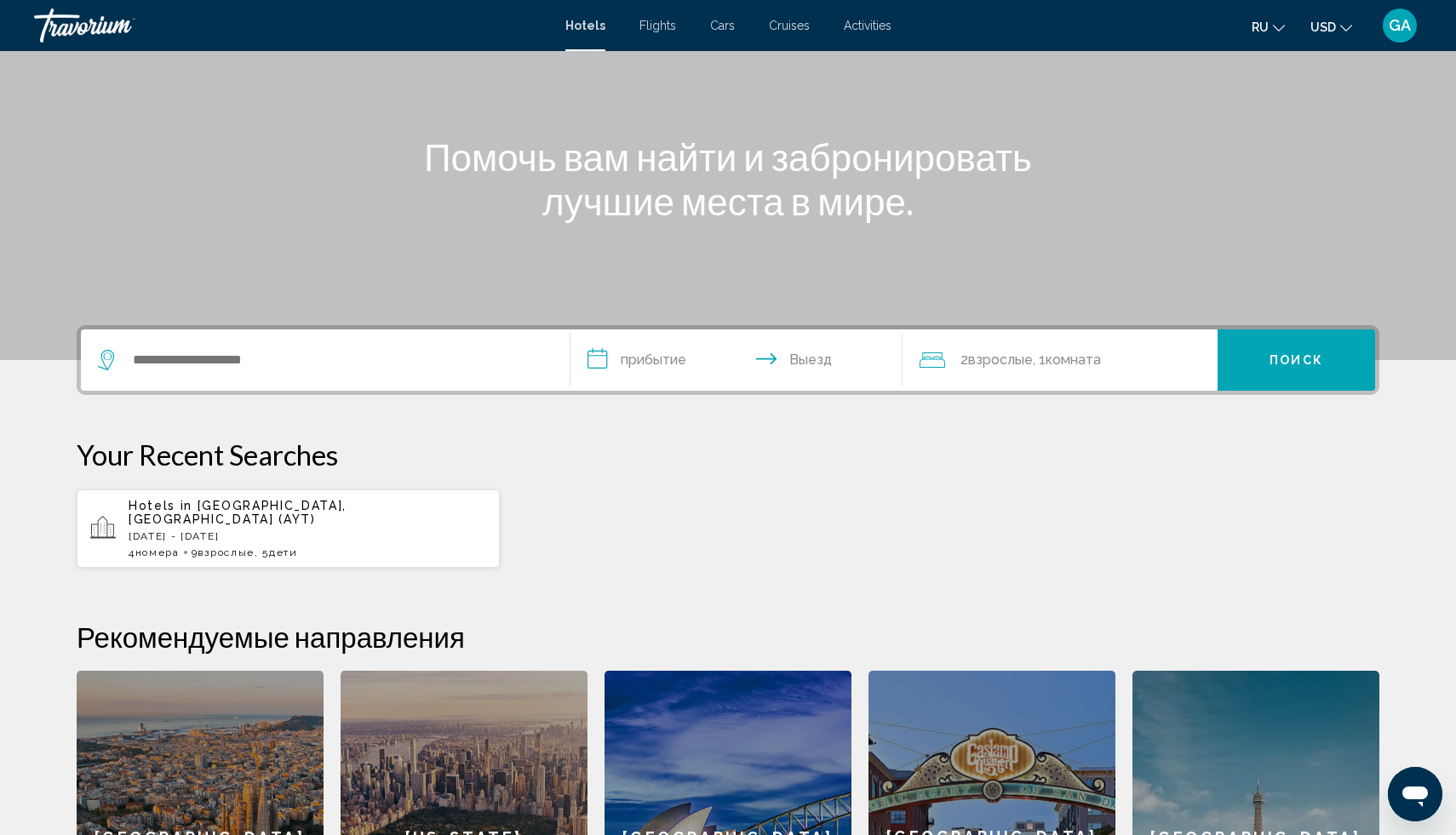
scroll to position [118, 0]
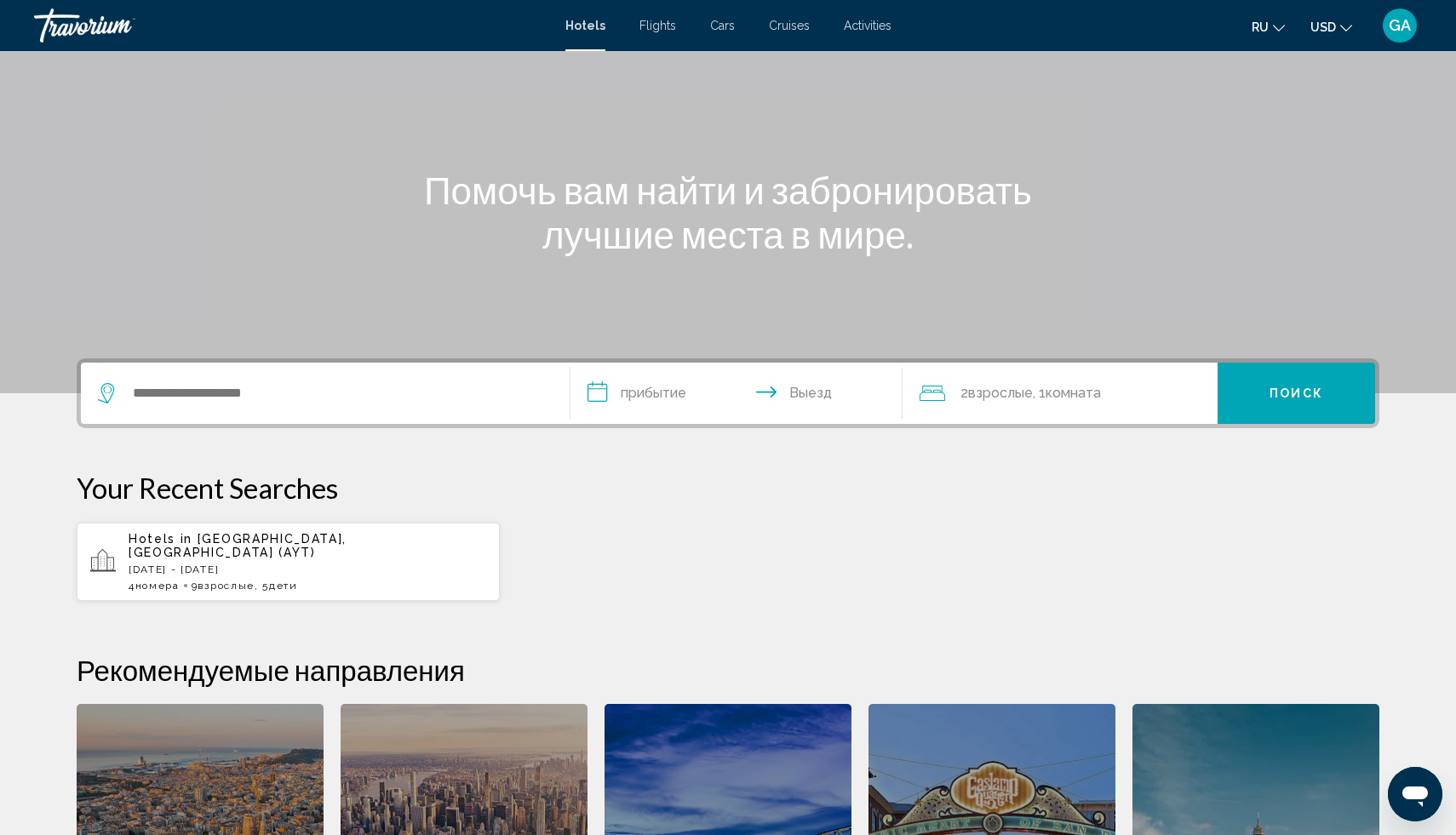
click at [232, 579] on span "Взрослые" at bounding box center [226, 586] width 56 height 12
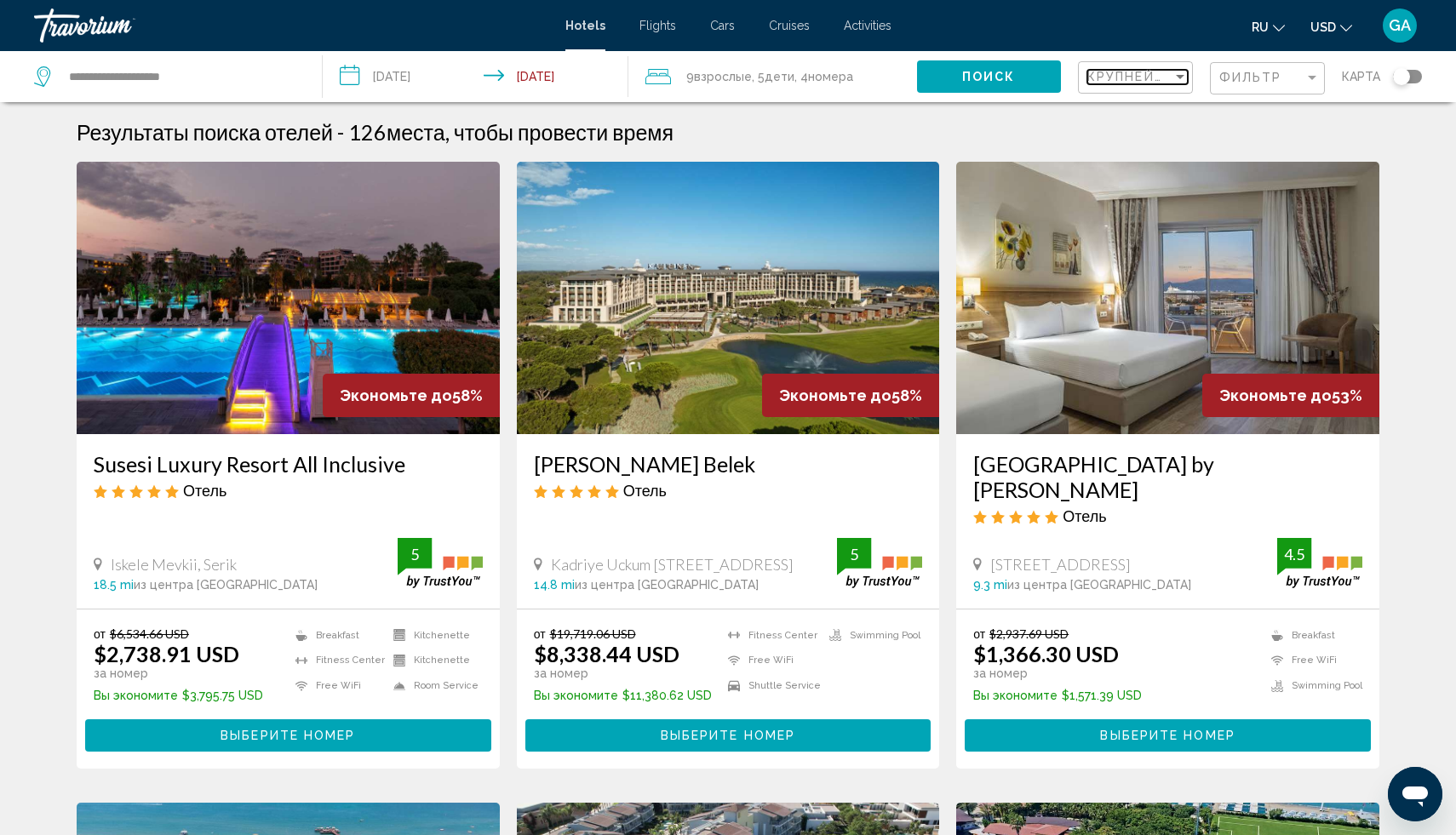
click at [1139, 78] on span "Крупнейшие сбережения" at bounding box center [1189, 77] width 204 height 14
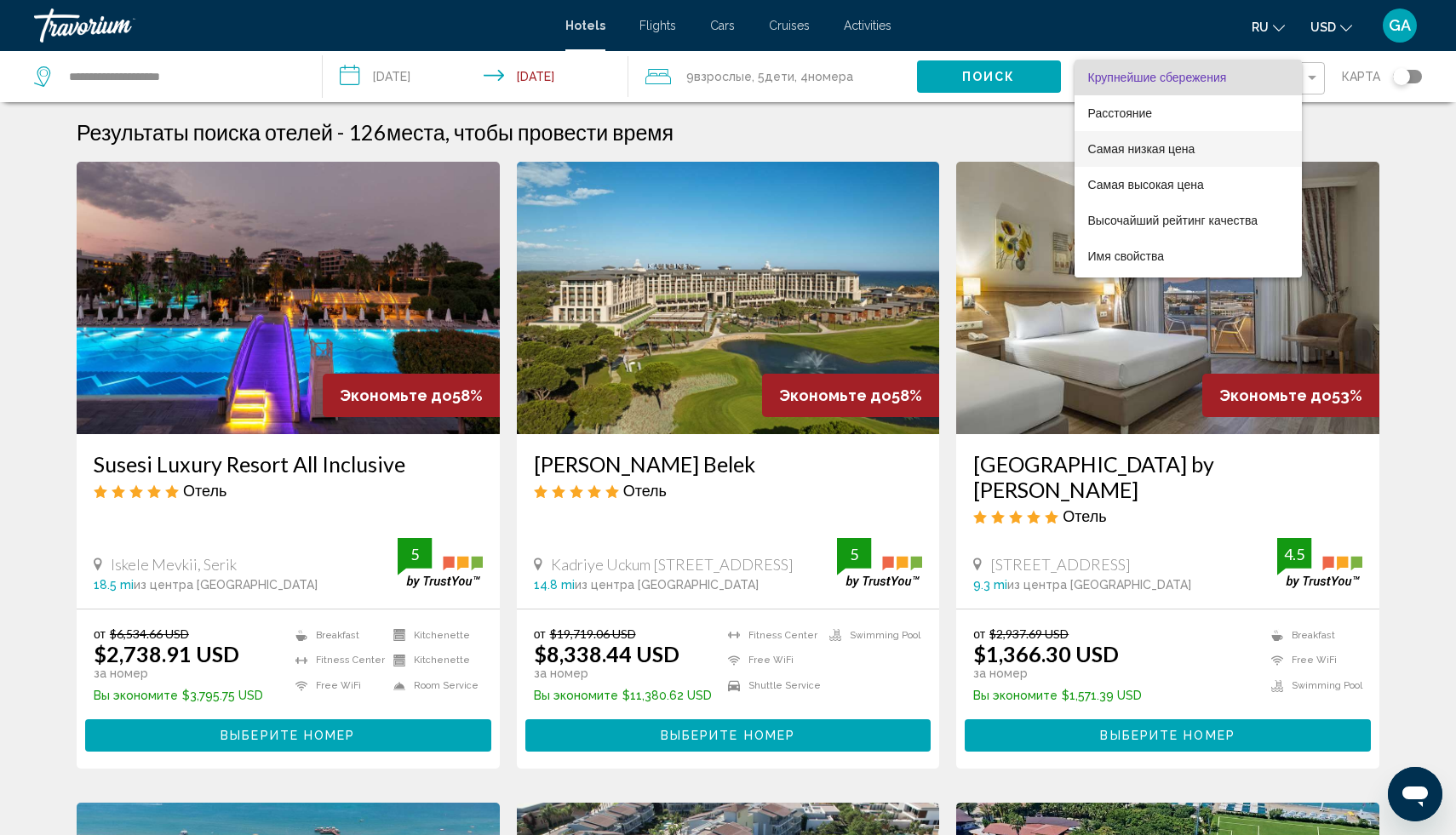
click at [1125, 155] on span "Самая низкая цена" at bounding box center [1142, 149] width 107 height 14
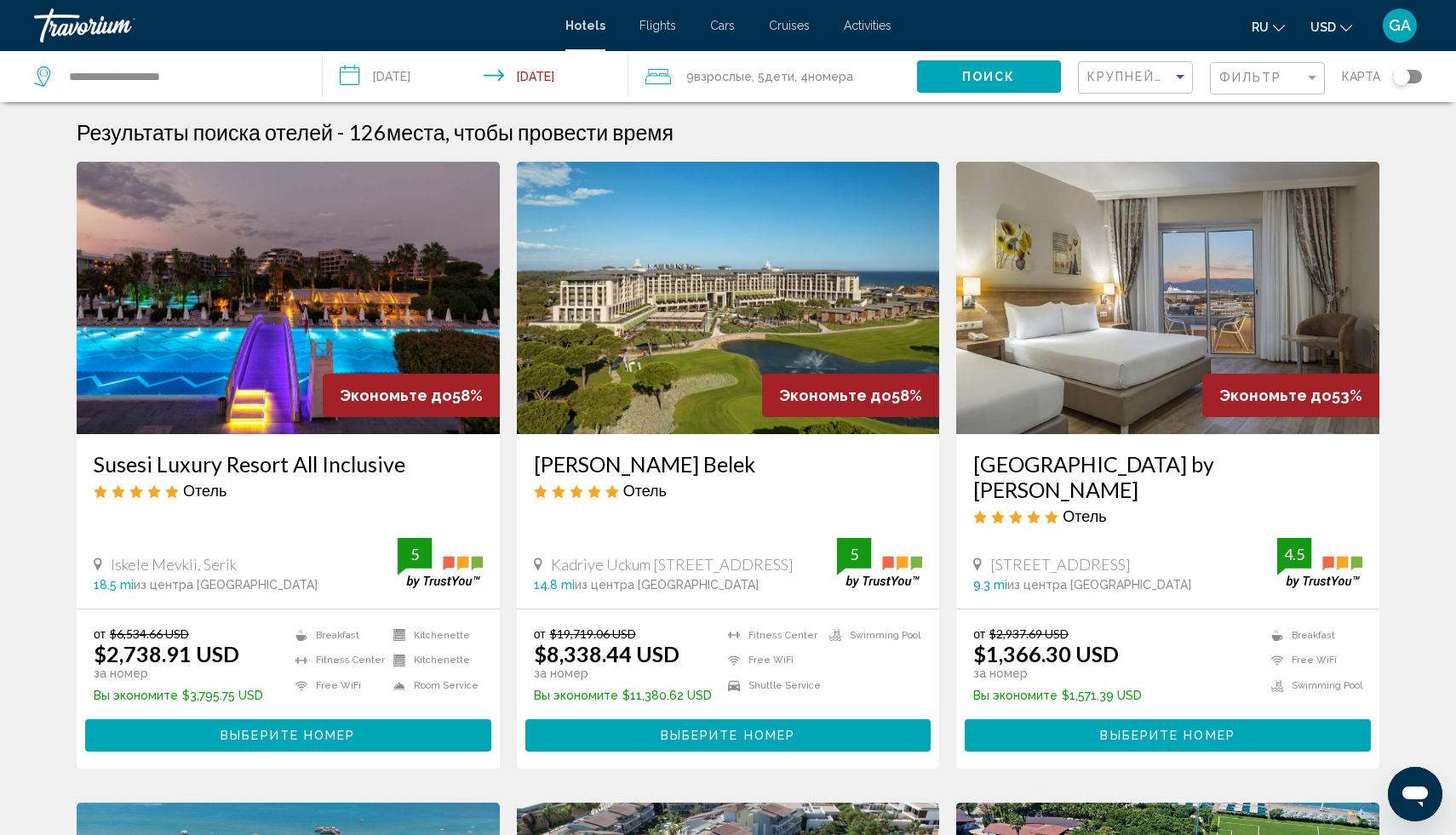
click at [654, 33] on div "Hotels Flights Cars Cruises Activities Hotels Flights Cars Cruises Activities r…" at bounding box center [728, 25] width 1456 height 36
click at [653, 26] on span "Flights" at bounding box center [658, 25] width 37 height 14
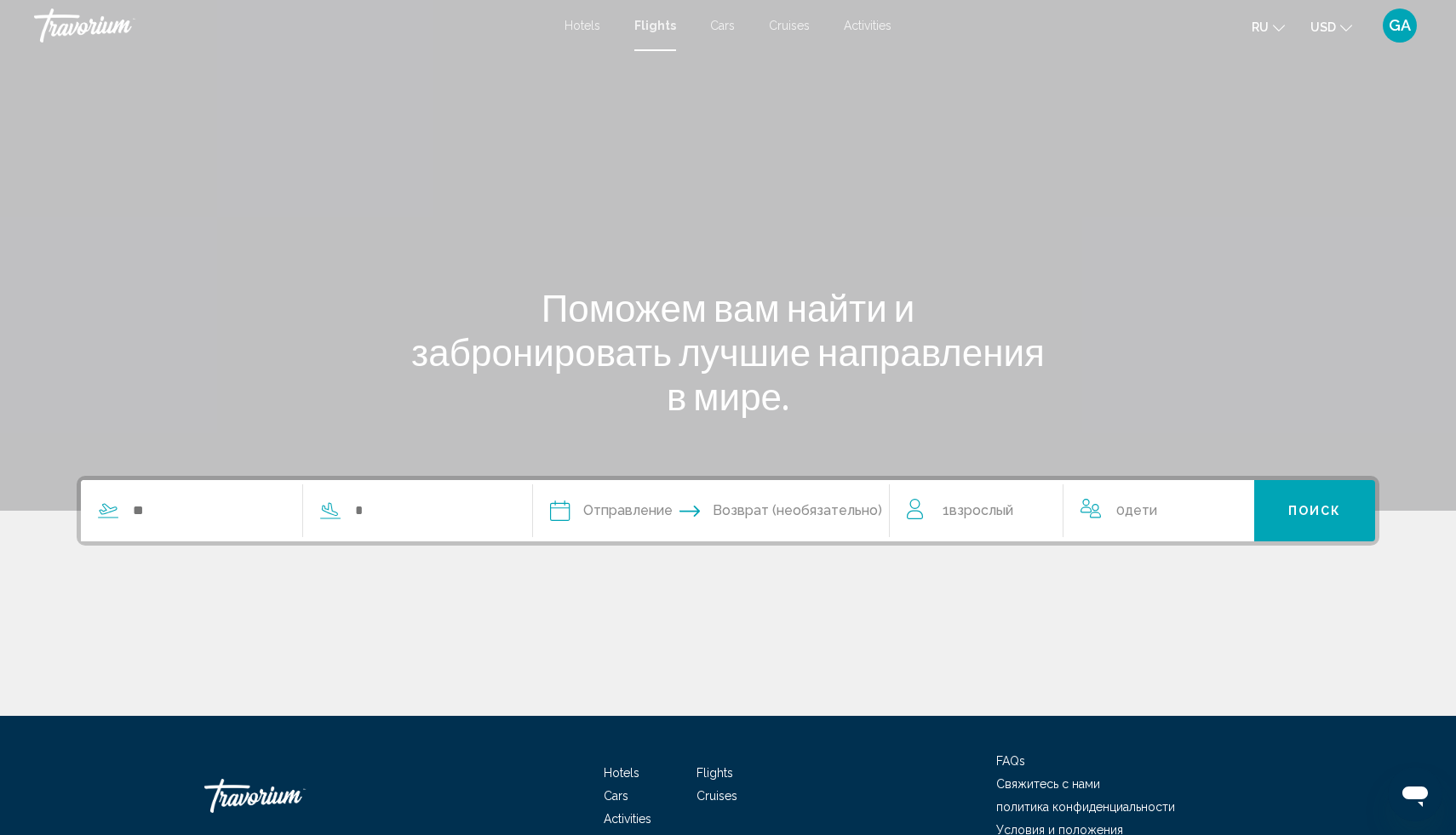
click at [162, 494] on div "Search widget" at bounding box center [293, 511] width 426 height 61
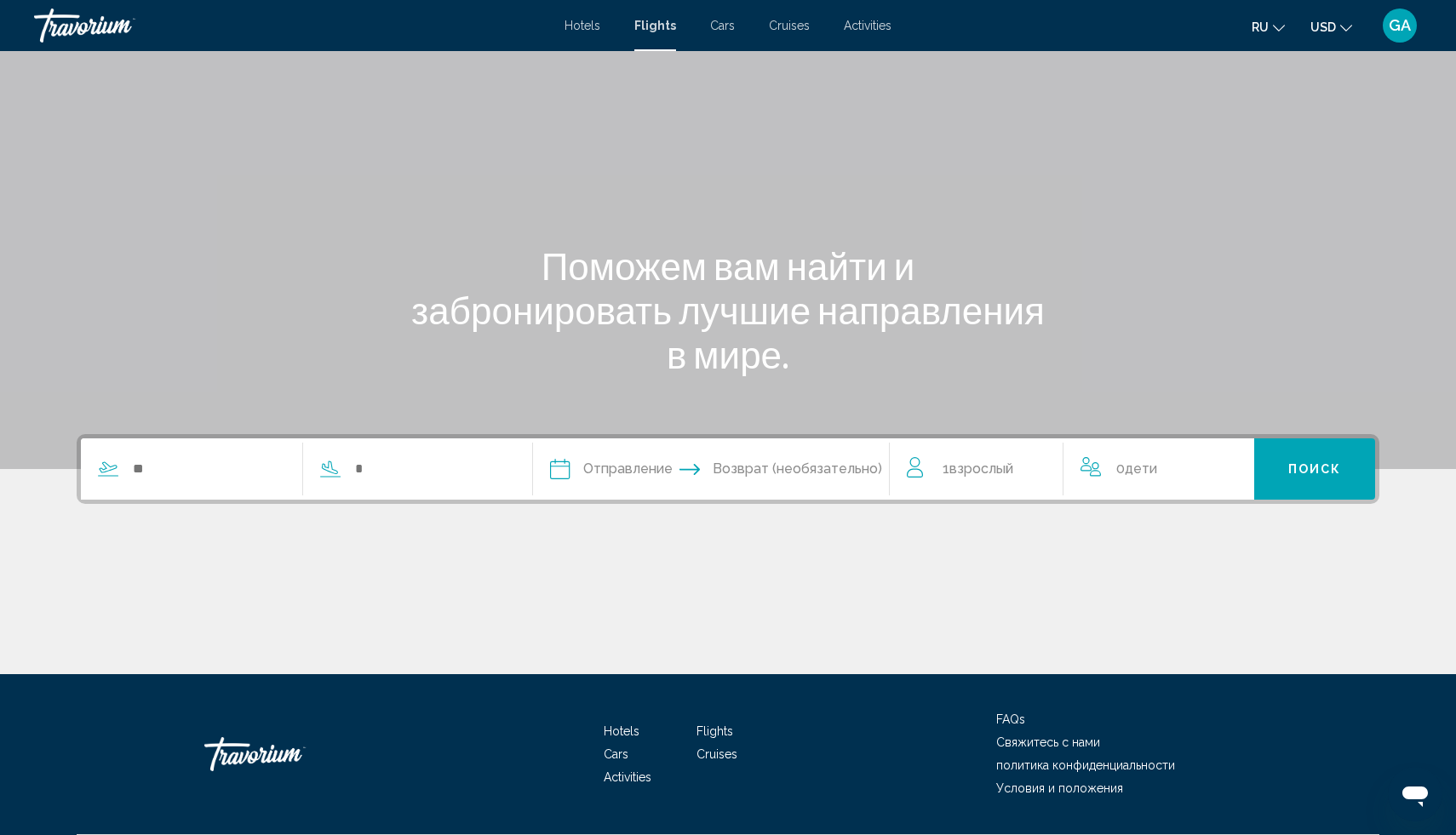
scroll to position [90, 0]
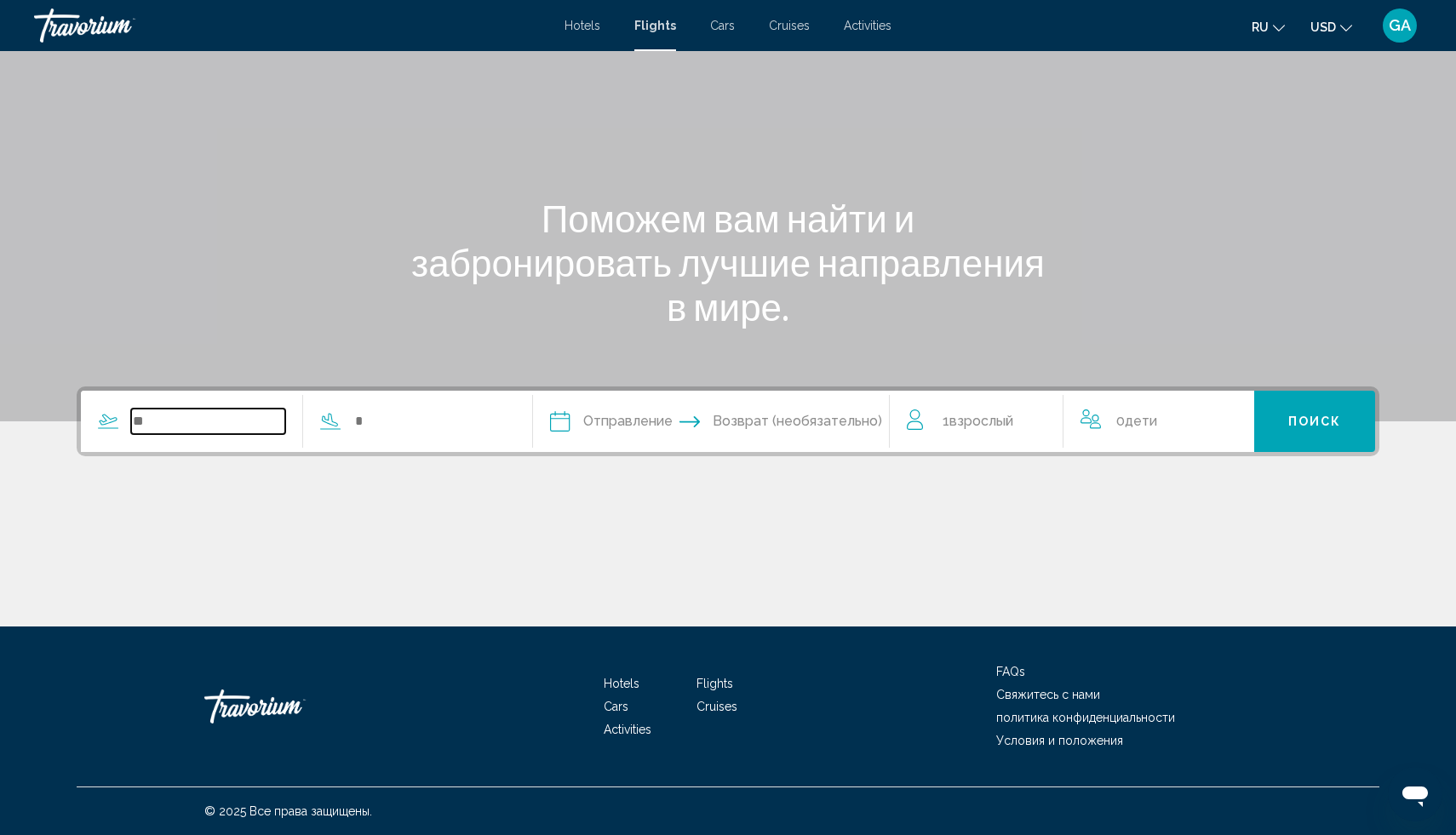
click at [169, 425] on input "Search widget" at bounding box center [208, 421] width 155 height 25
type input "*"
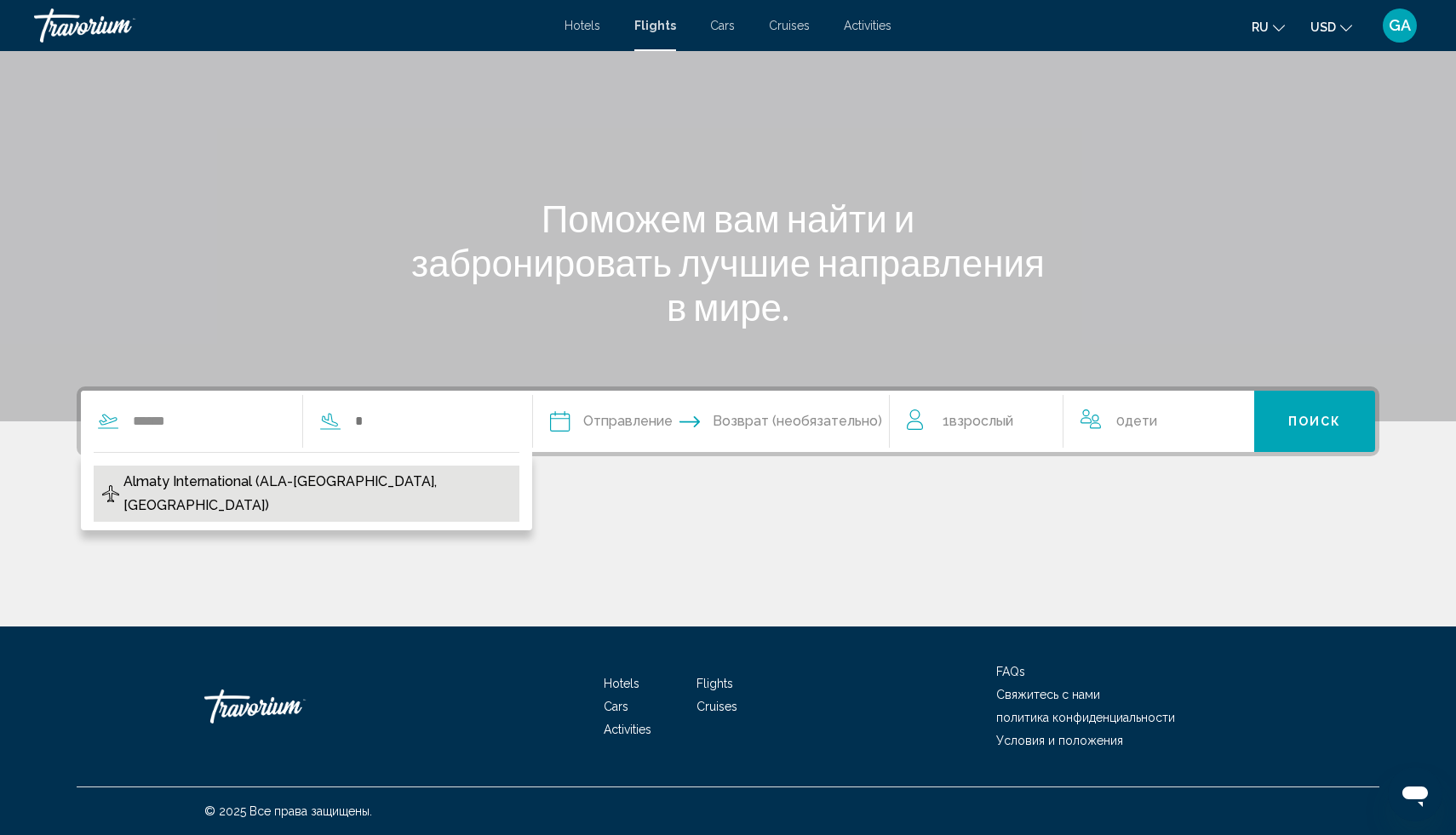
click at [364, 484] on span "Almaty International (ALA-[GEOGRAPHIC_DATA], [GEOGRAPHIC_DATA])" at bounding box center [317, 493] width 387 height 47
type input "**********"
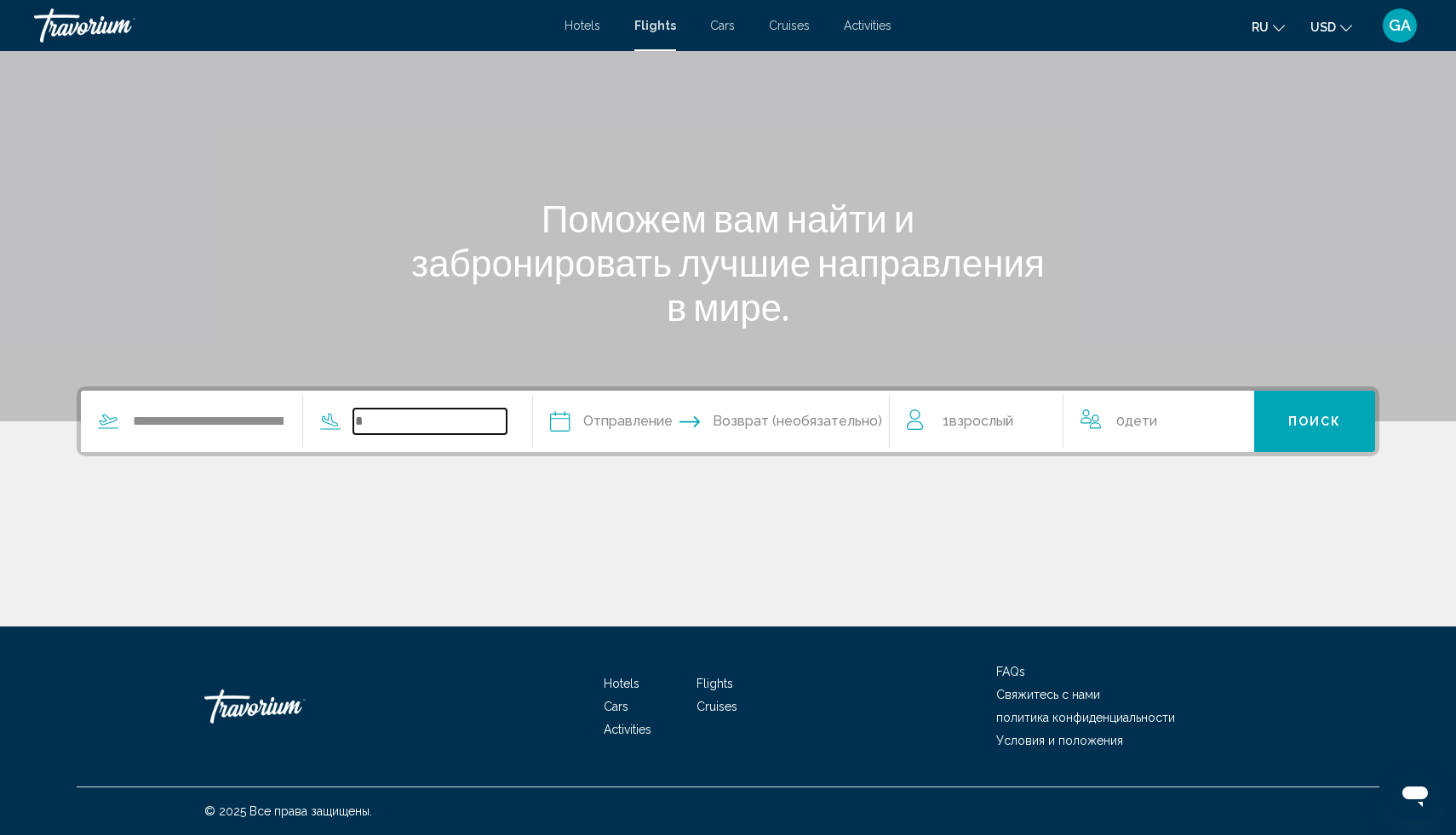
click at [400, 421] on input "Search widget" at bounding box center [430, 421] width 155 height 25
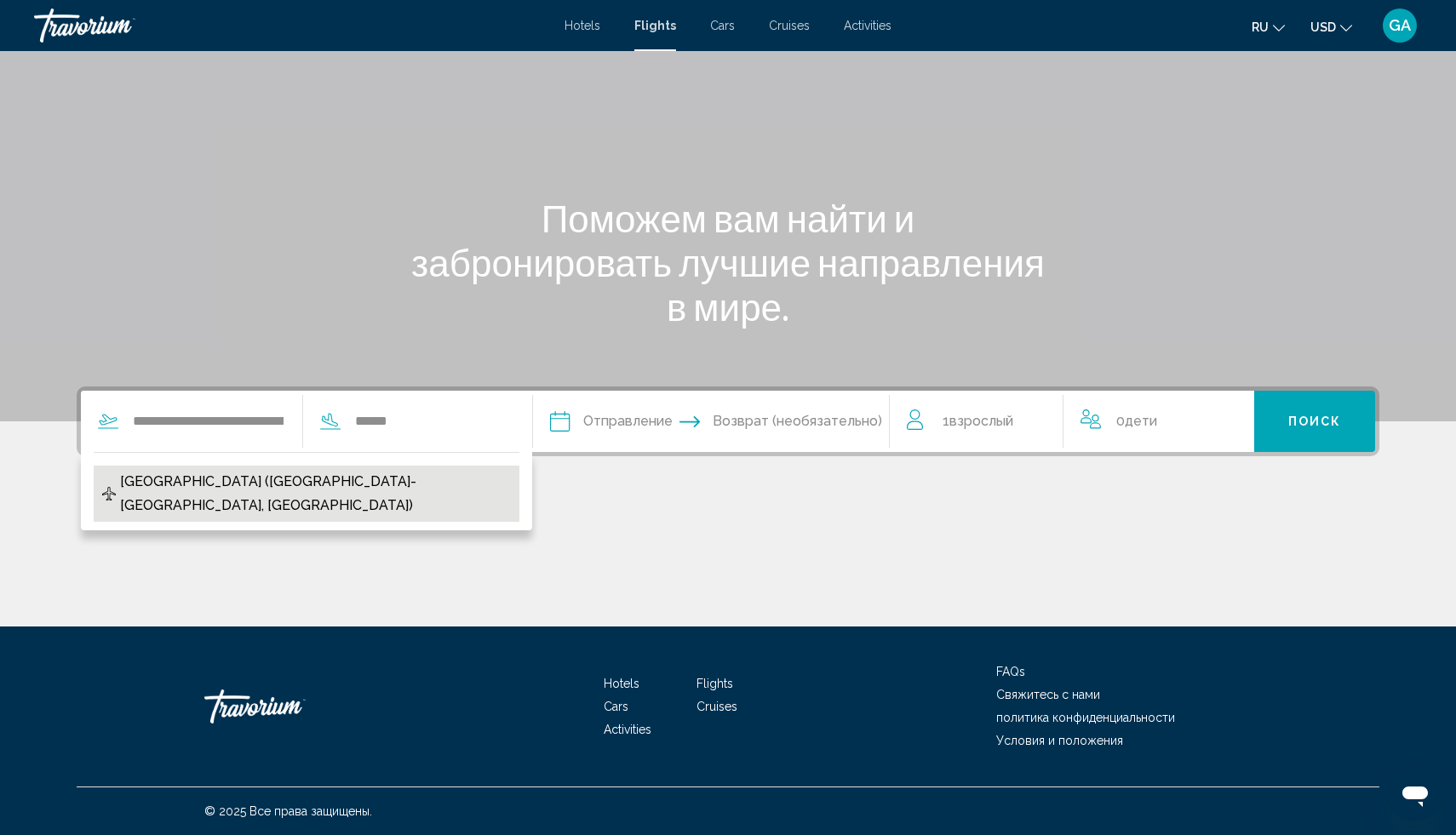
click at [202, 477] on span "[GEOGRAPHIC_DATA] ([GEOGRAPHIC_DATA]-[GEOGRAPHIC_DATA], [GEOGRAPHIC_DATA])" at bounding box center [315, 493] width 391 height 47
type input "**********"
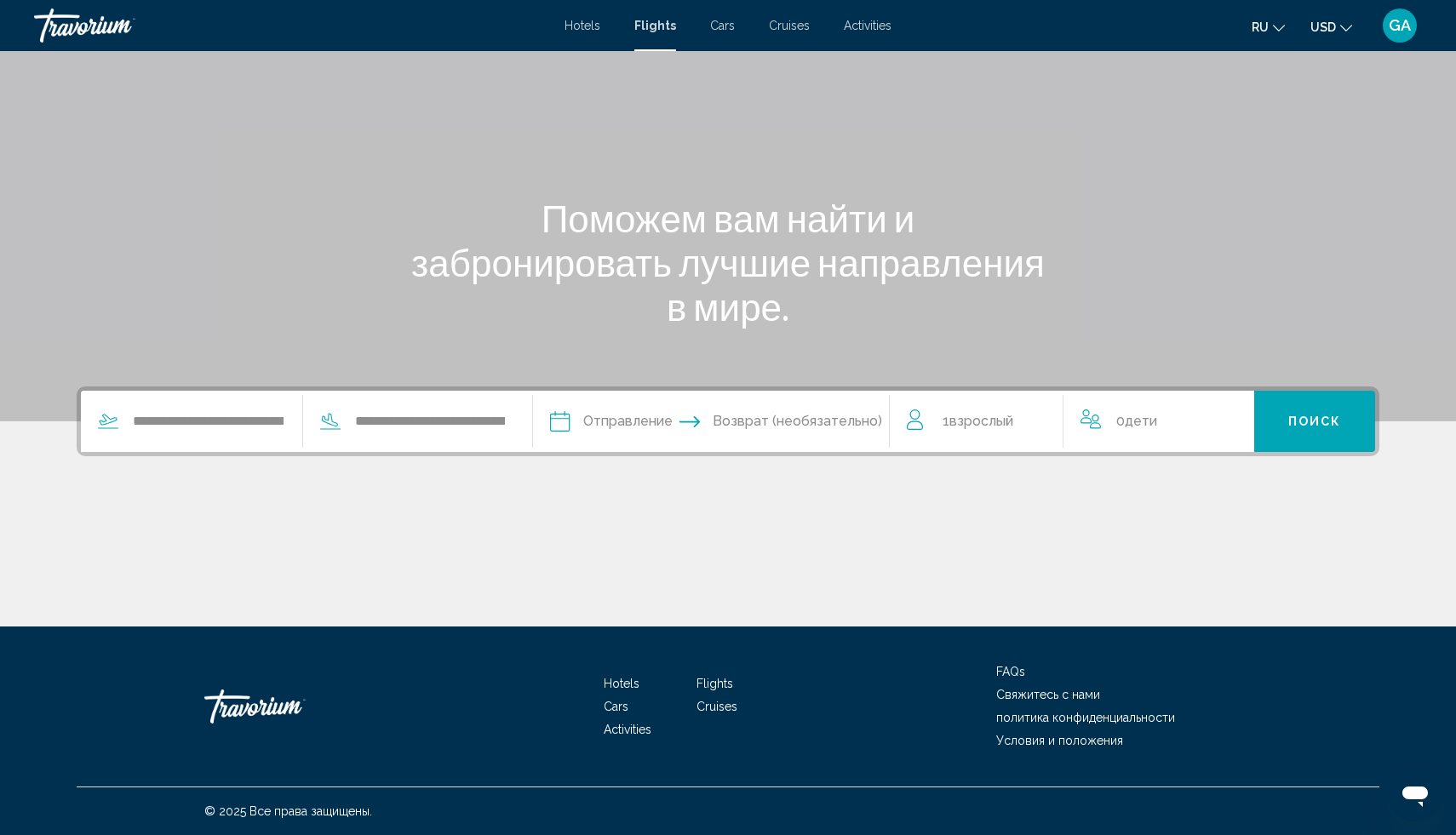
click at [597, 418] on input "Depart date" at bounding box center [634, 424] width 177 height 67
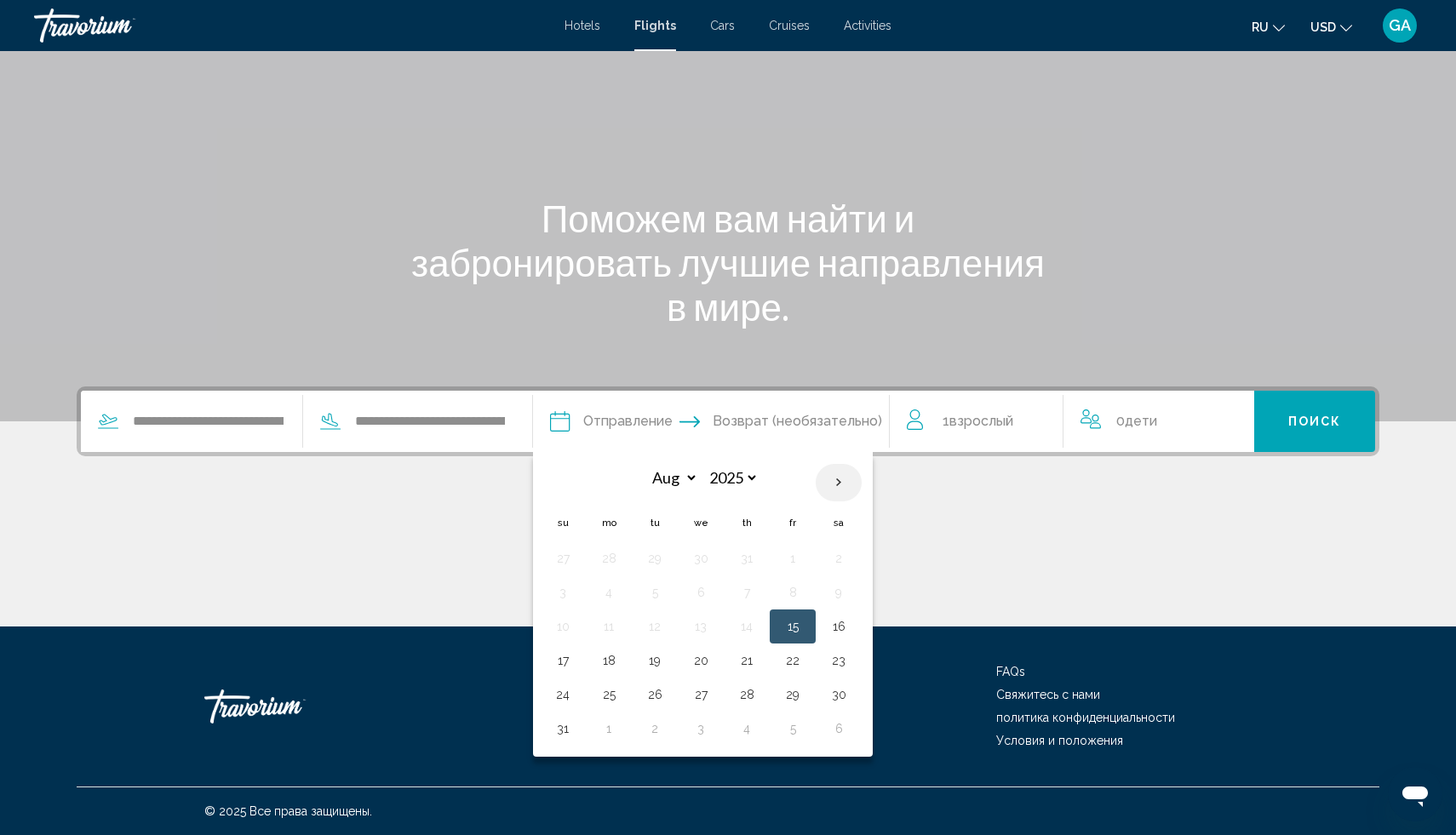
click at [842, 487] on th "Next month" at bounding box center [839, 482] width 46 height 38
select select "*"
click at [746, 665] on button "23" at bounding box center [746, 660] width 27 height 24
type input "**********"
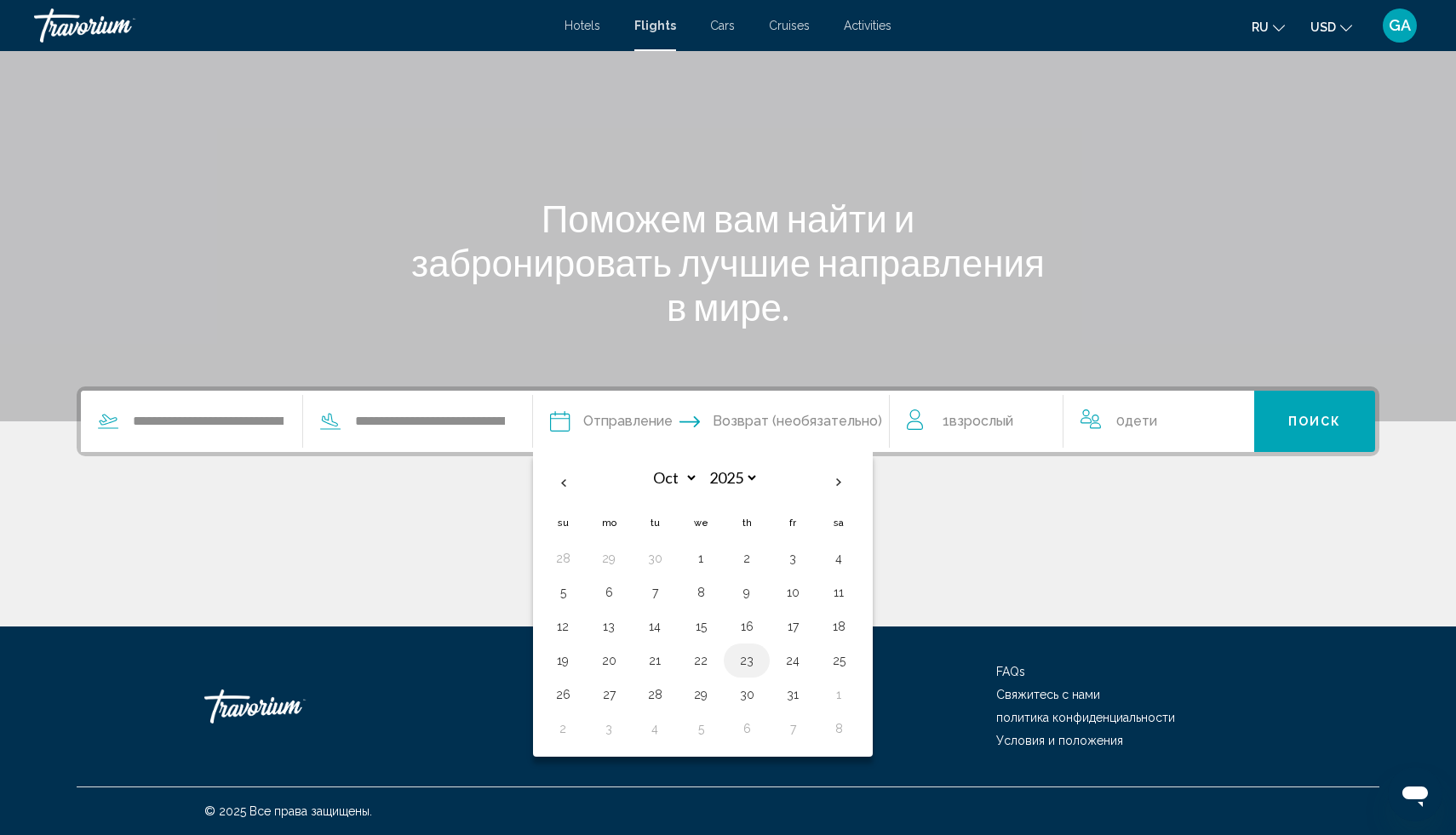
select select "*"
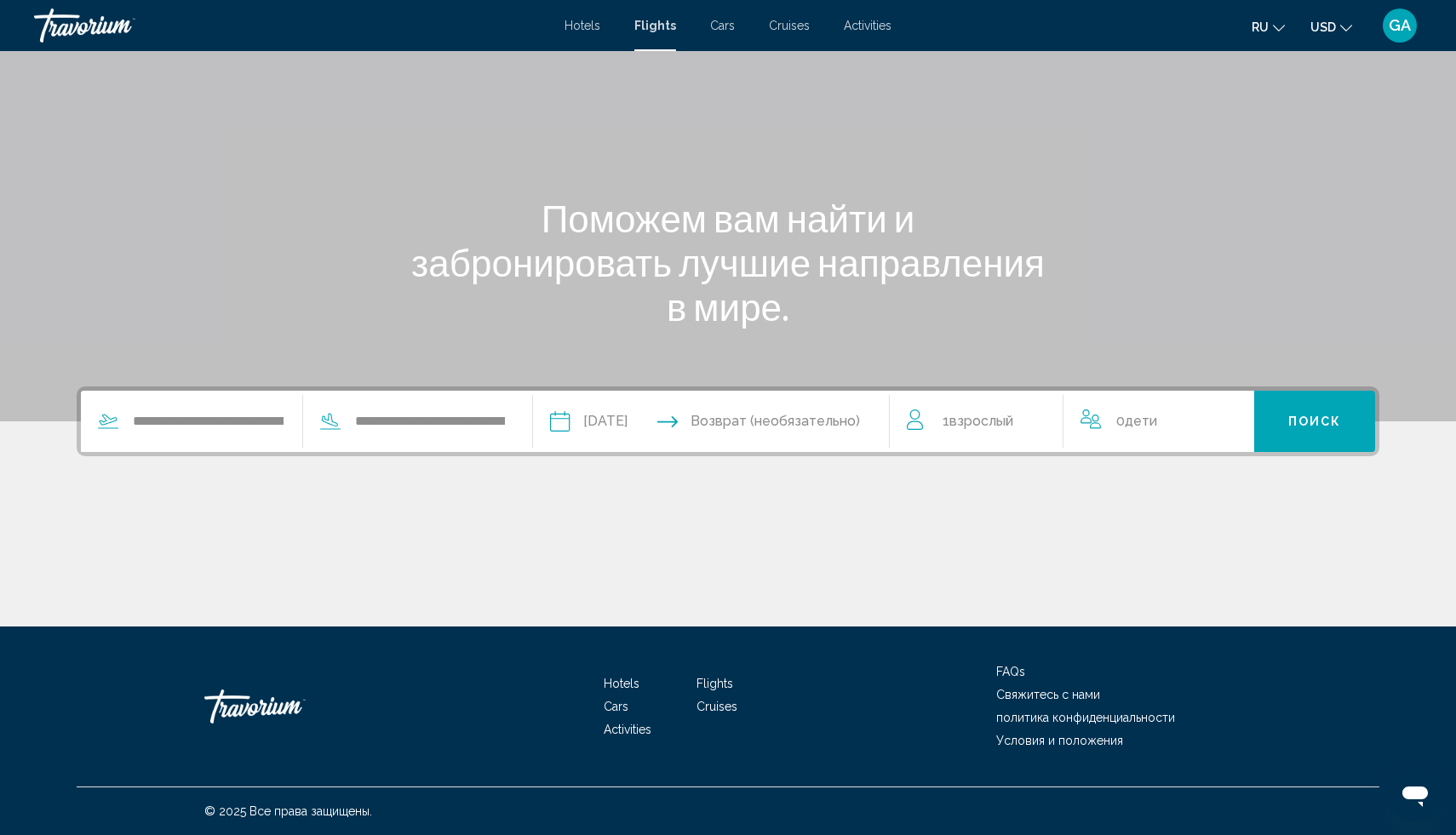
click at [825, 416] on input "Return date" at bounding box center [808, 424] width 177 height 67
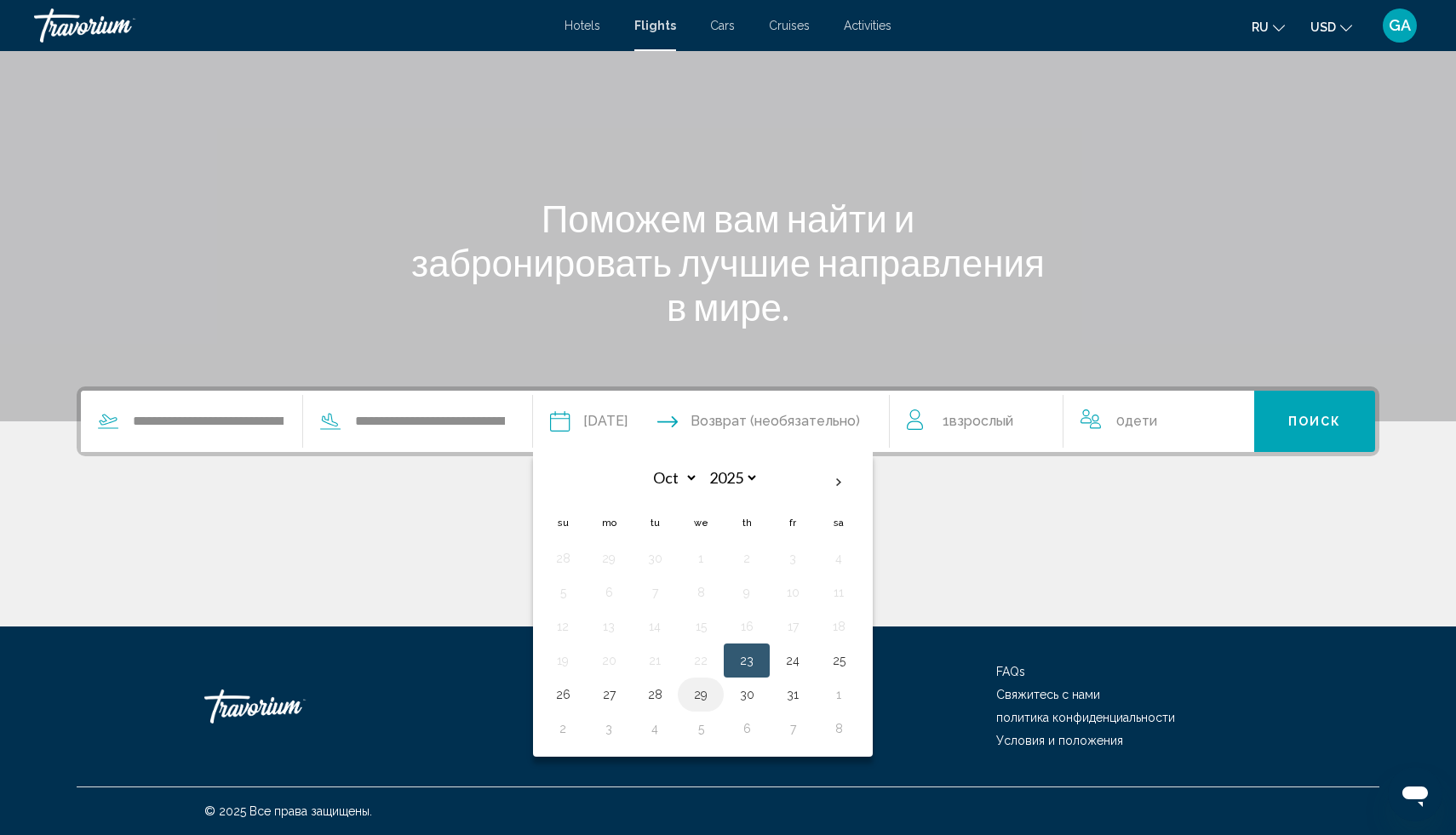
click at [706, 701] on button "29" at bounding box center [701, 695] width 27 height 24
type input "**********"
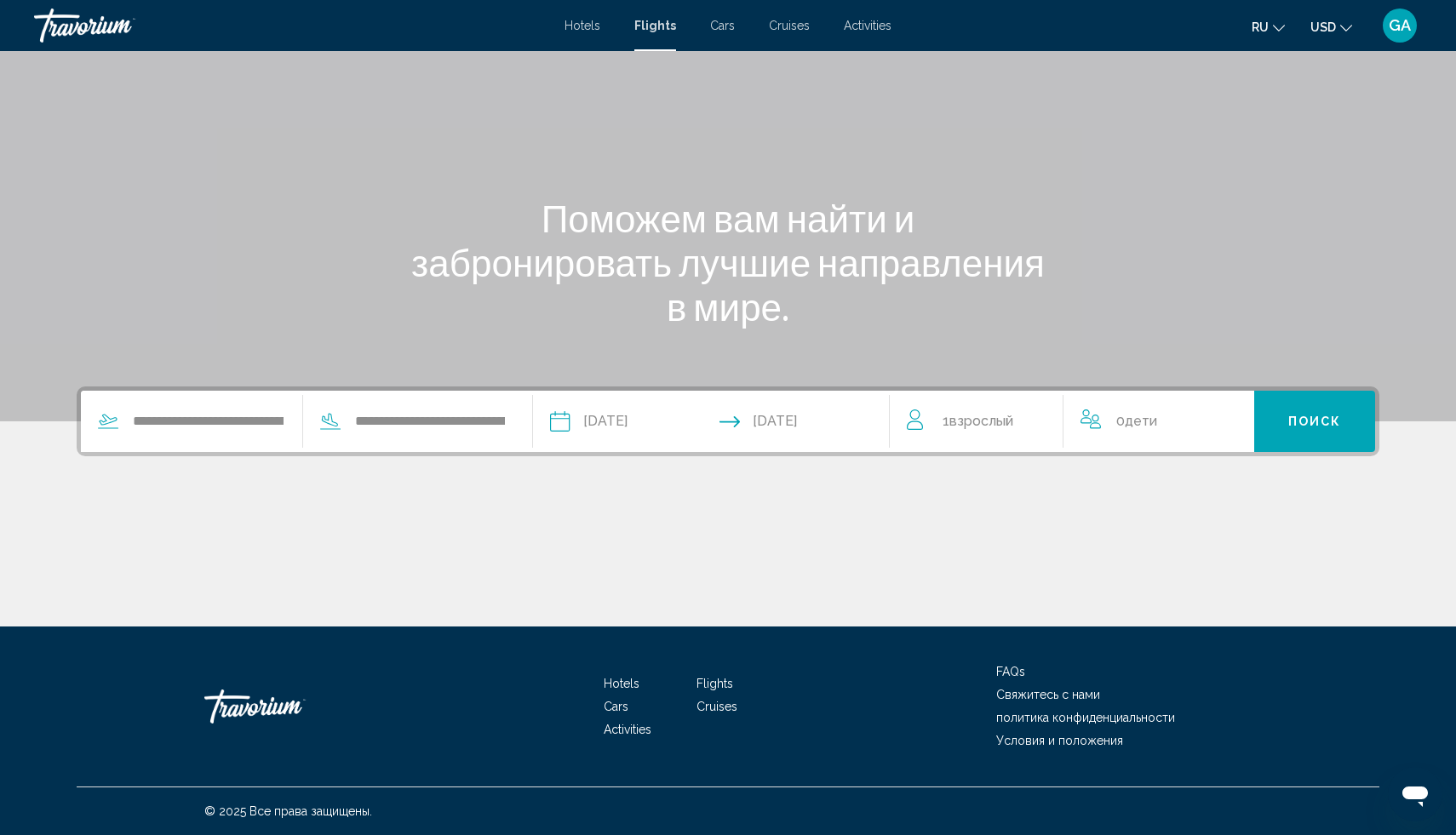
click at [1007, 430] on span "1 Взрослый Взрослые" at bounding box center [977, 421] width 70 height 24
click at [1294, 425] on span "Поиск" at bounding box center [1315, 422] width 54 height 14
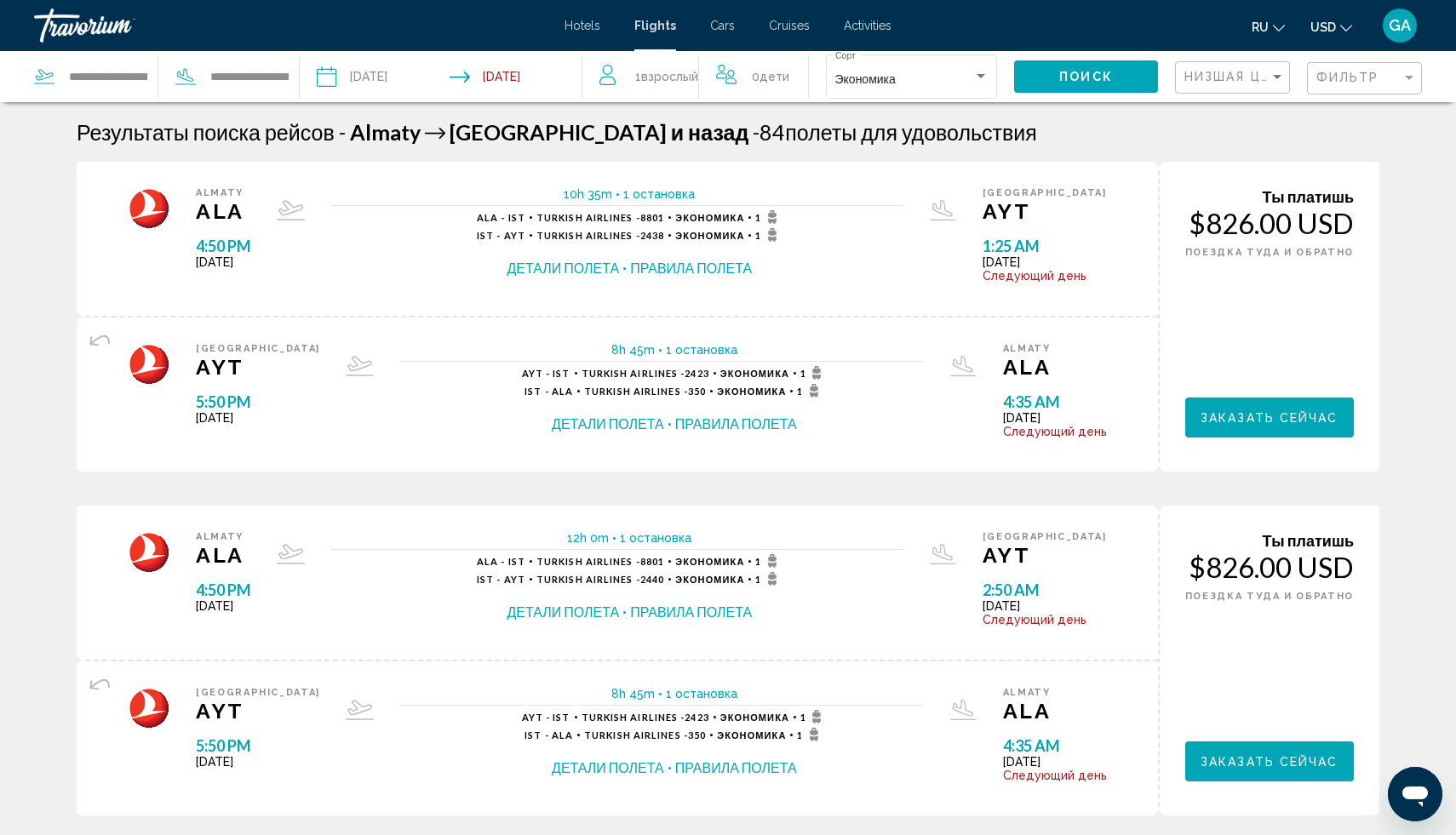
click at [1333, 28] on span "USD" at bounding box center [1323, 27] width 25 height 14
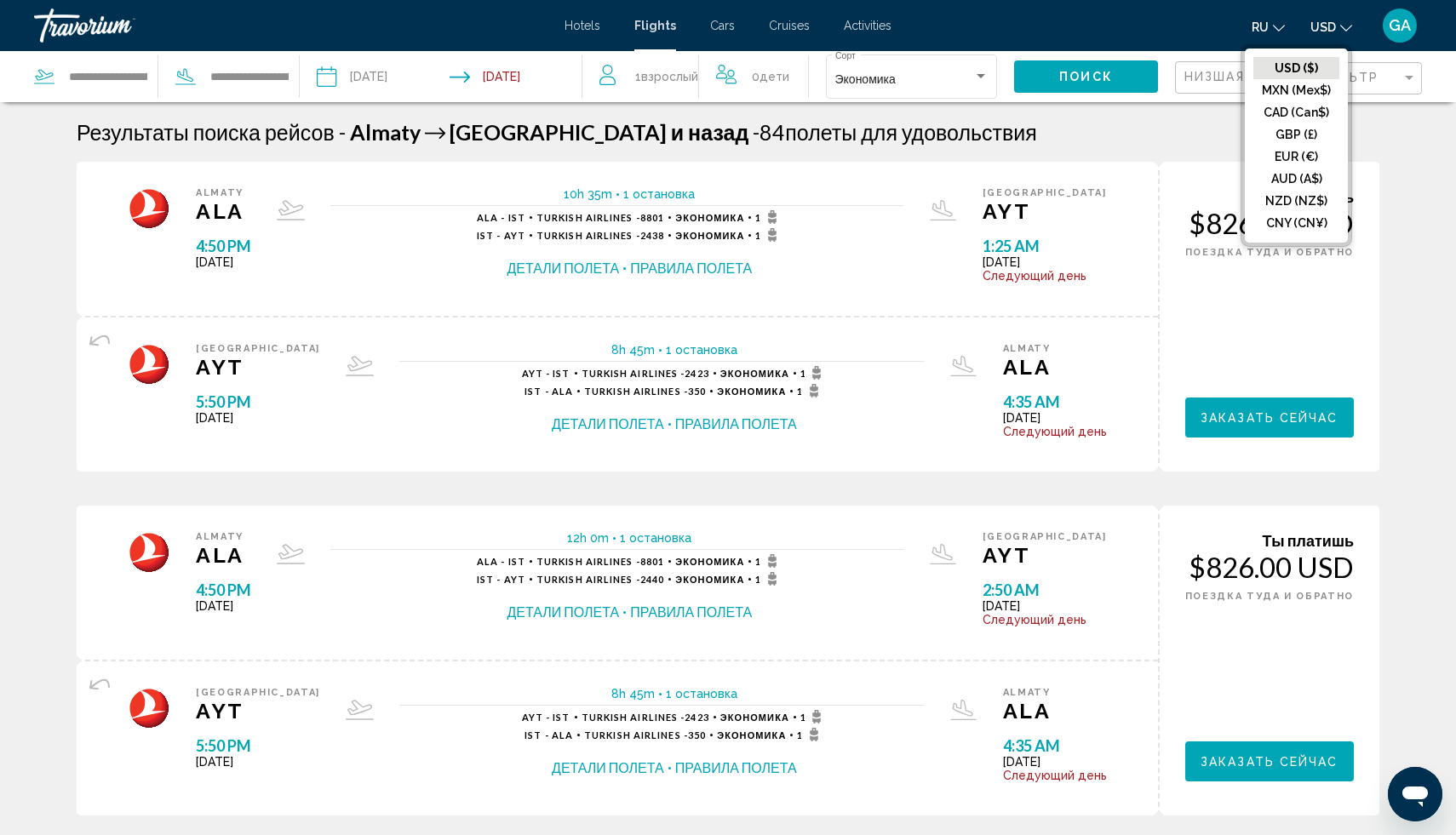
click at [1199, 138] on div "Результаты поиска рейсов - [GEOGRAPHIC_DATA] [GEOGRAPHIC_DATA] и назад - 84 пол…" at bounding box center [728, 132] width 1303 height 25
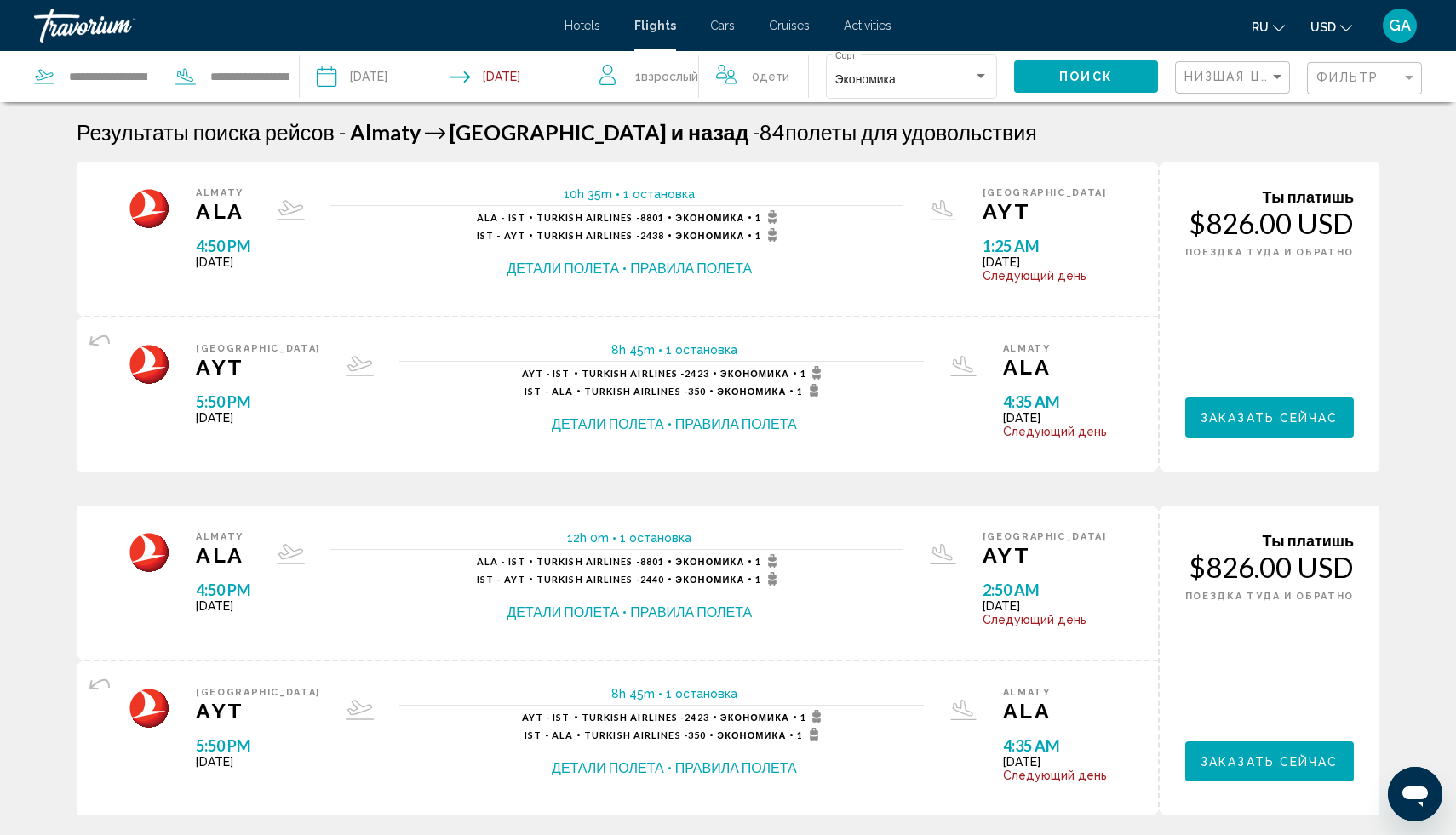
click at [726, 28] on span "Cars" at bounding box center [723, 25] width 25 height 14
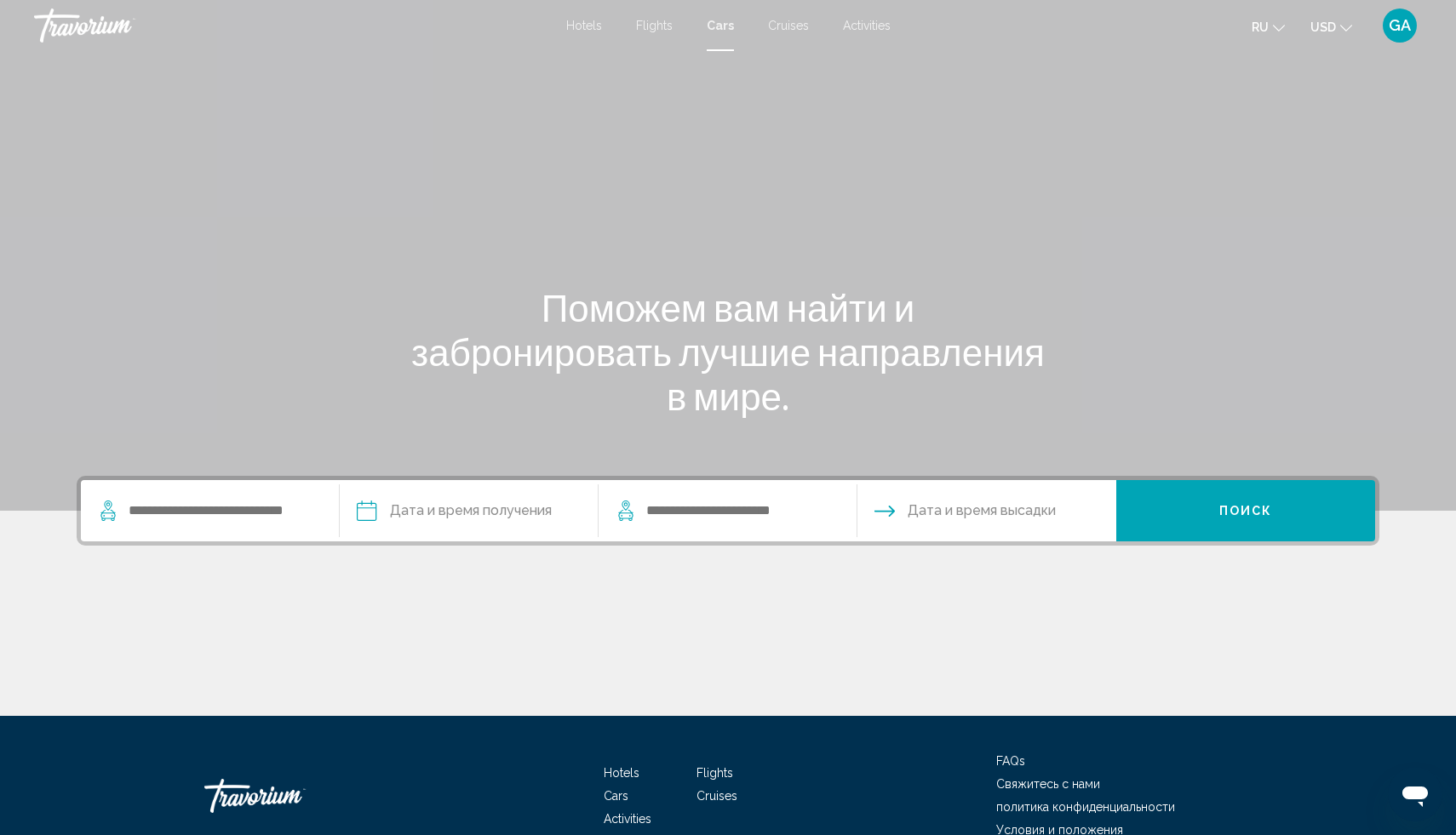
click at [786, 29] on span "Cruises" at bounding box center [789, 25] width 41 height 14
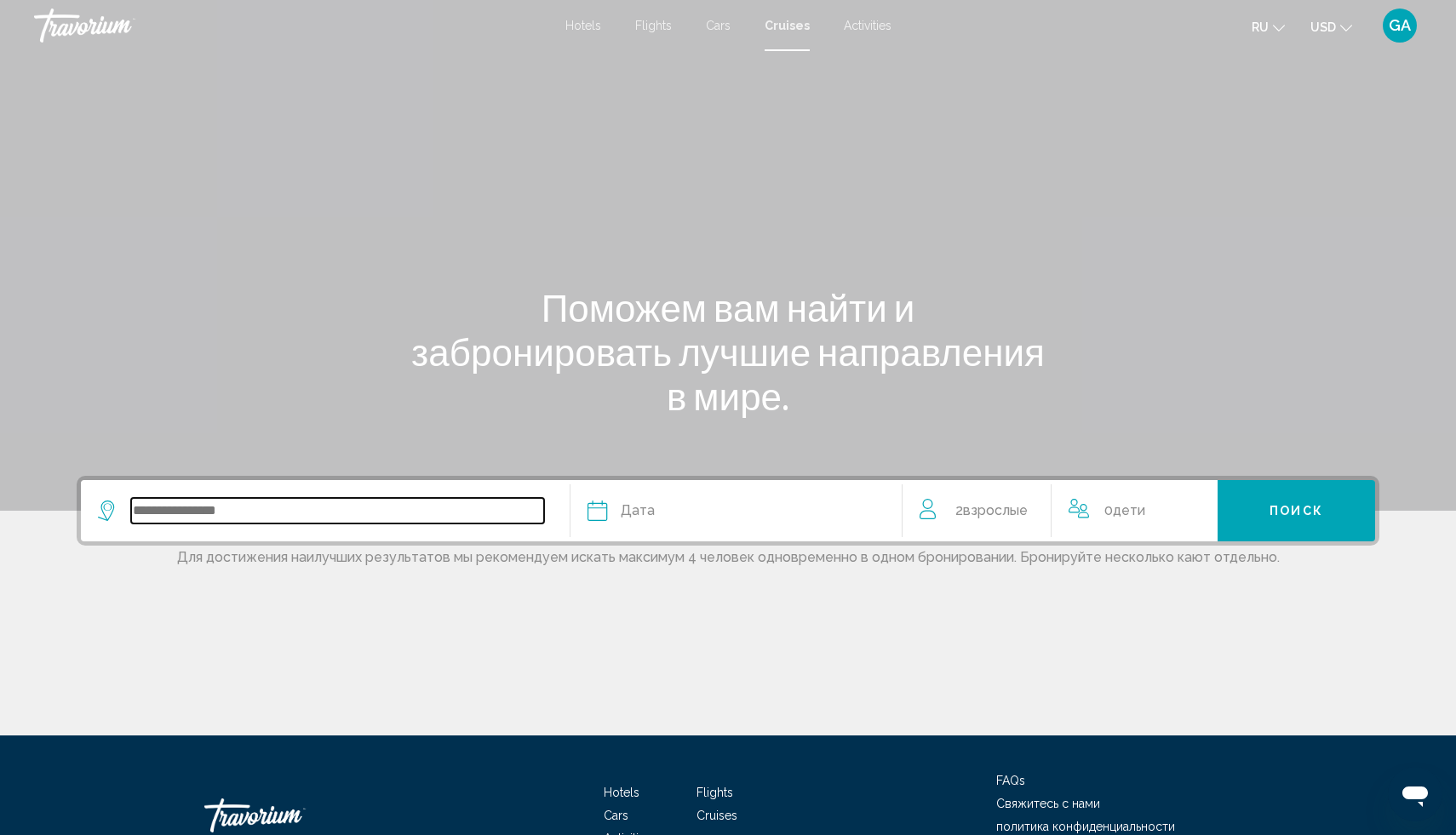
click at [221, 514] on input "Search widget" at bounding box center [337, 510] width 413 height 25
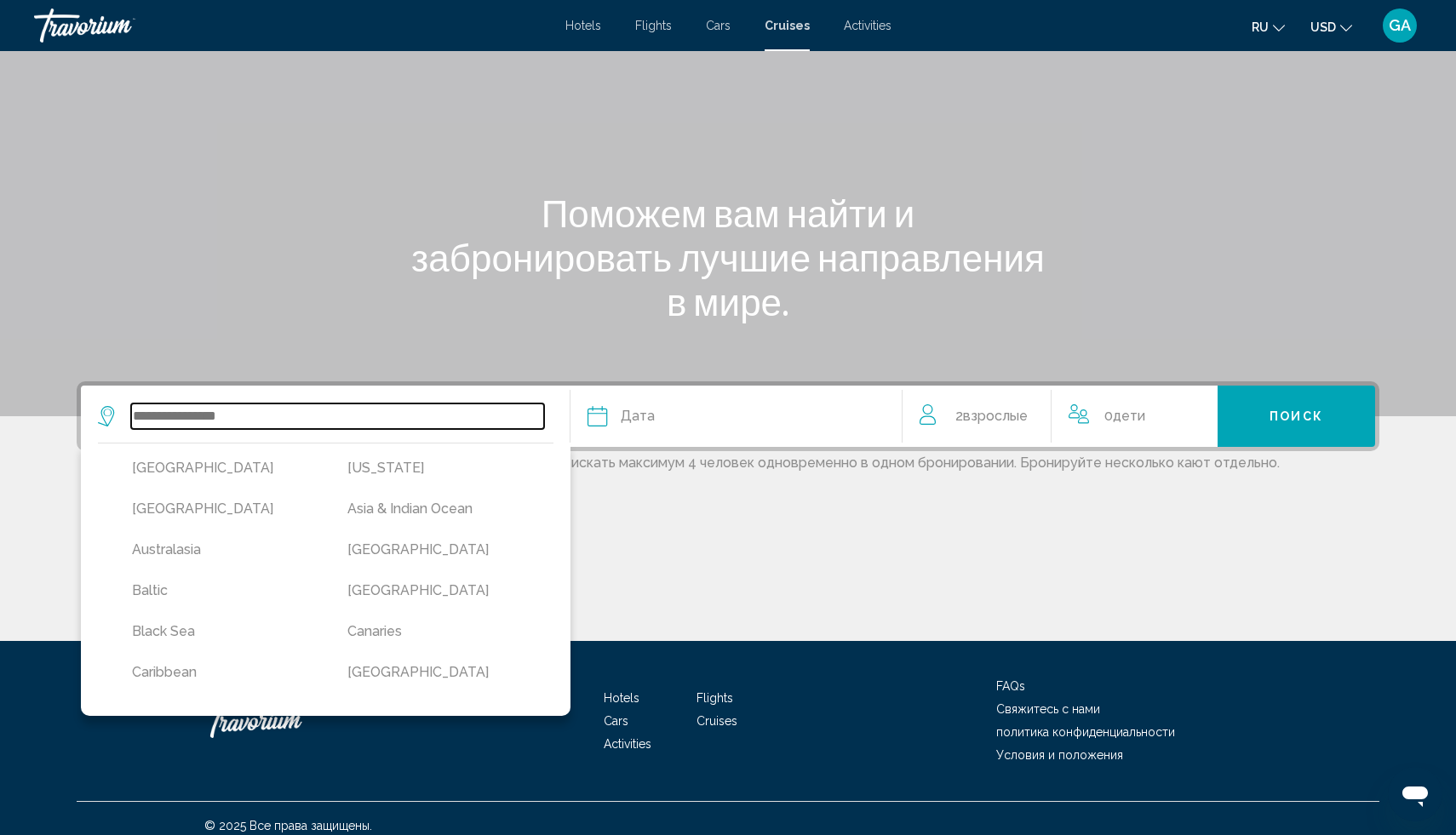
scroll to position [109, 0]
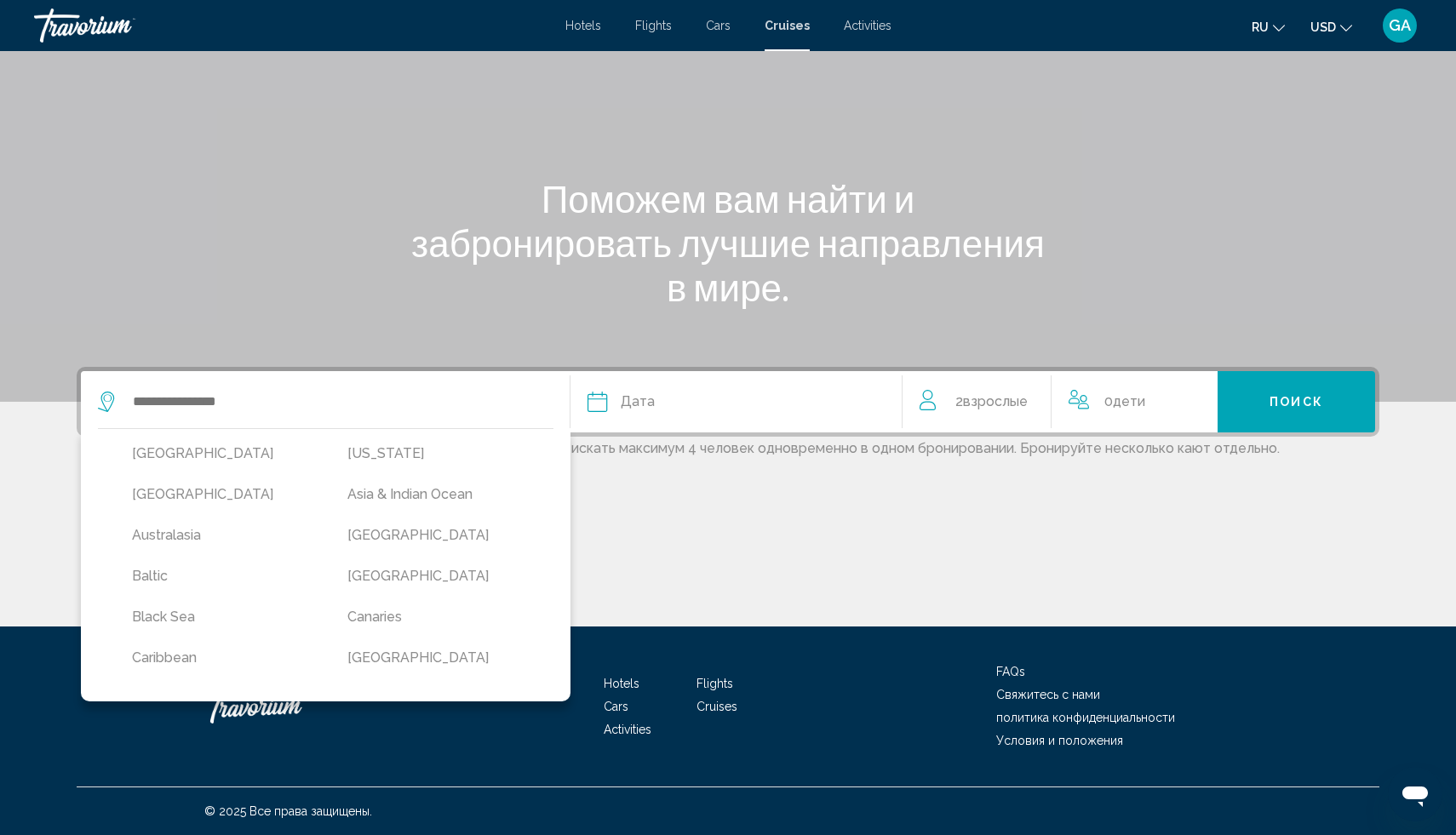
click at [629, 400] on span "Дата" at bounding box center [638, 401] width 34 height 24
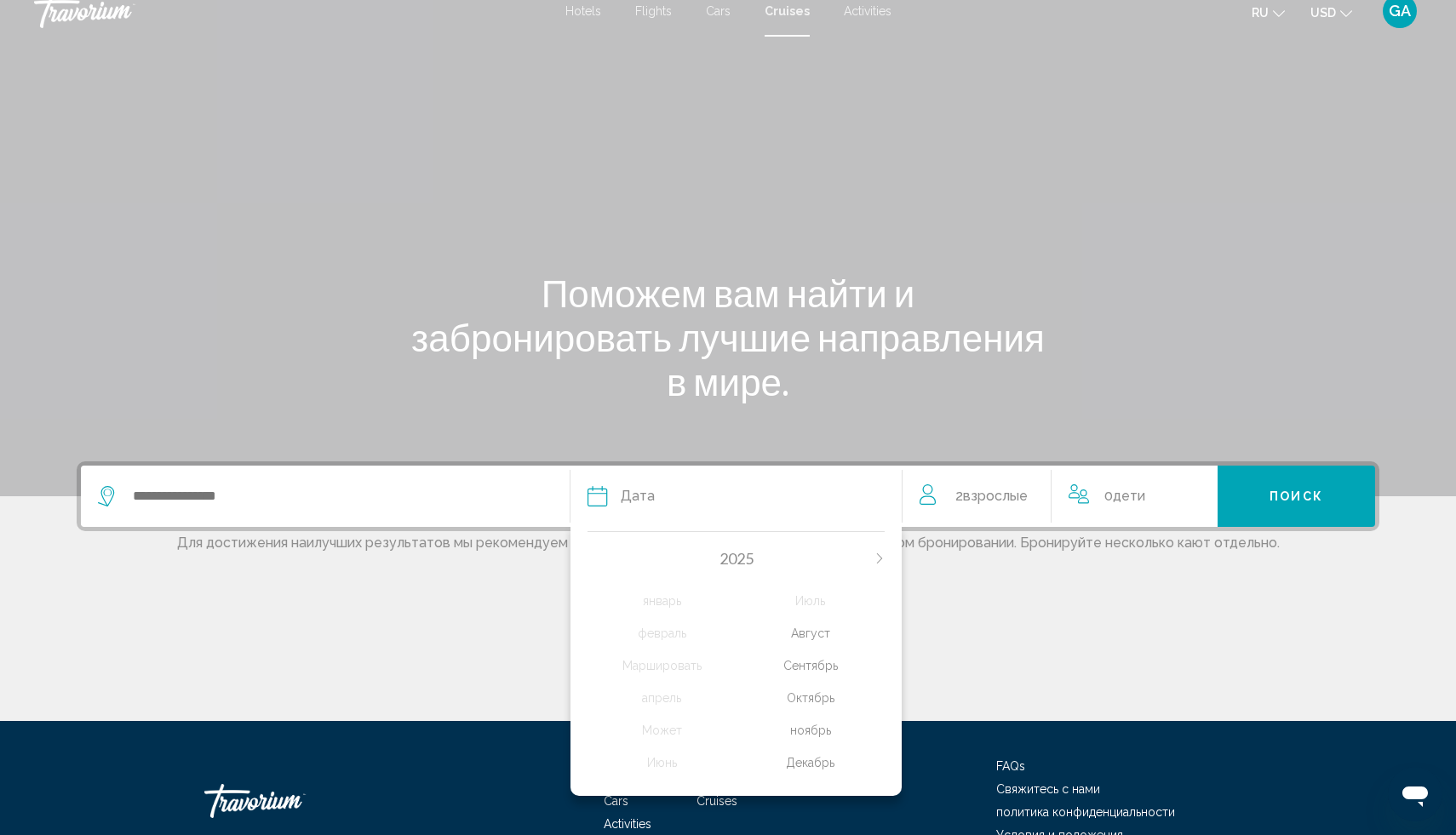
scroll to position [0, 0]
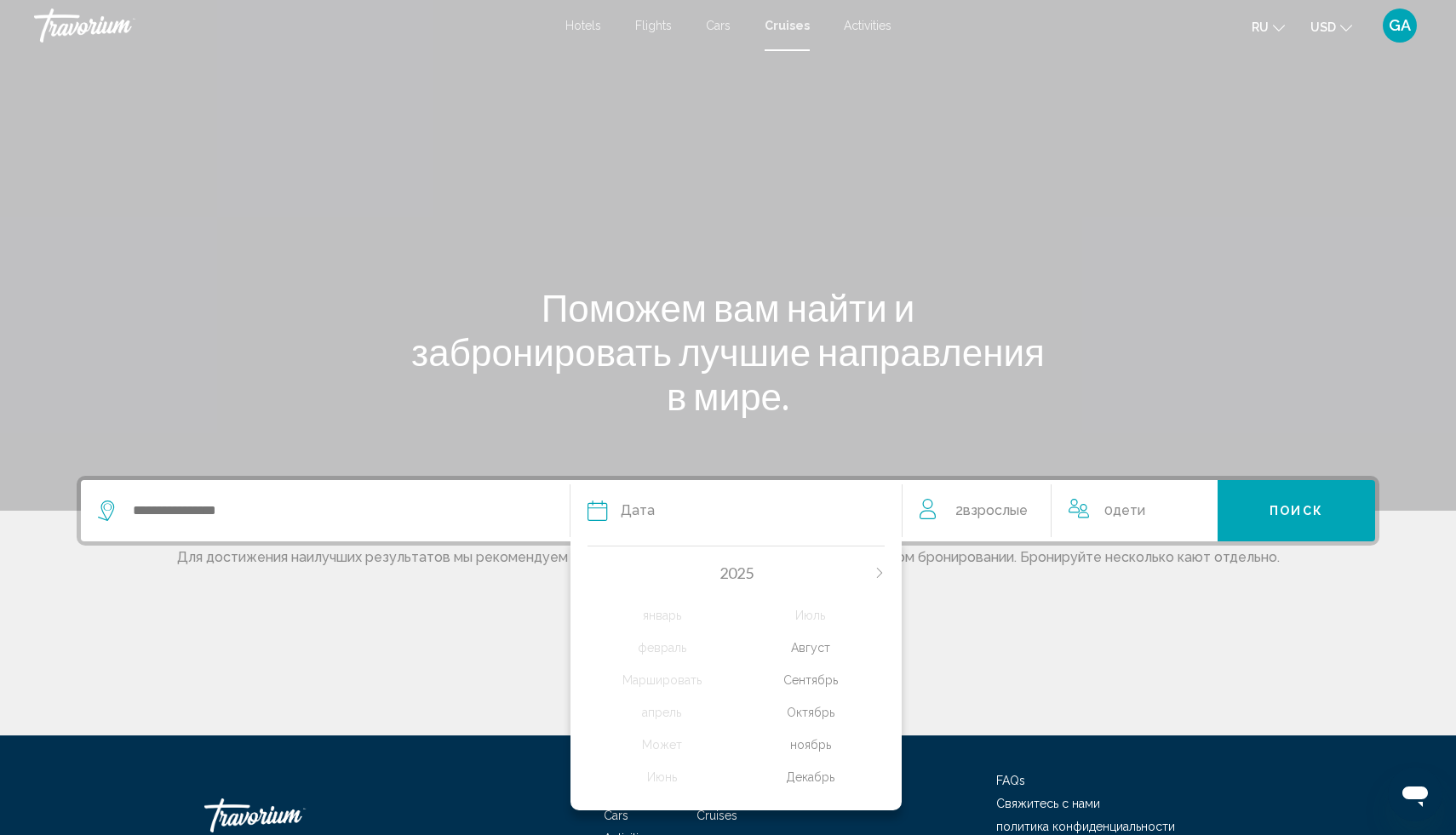
click at [868, 21] on span "Activities" at bounding box center [868, 25] width 47 height 14
